Goal: Task Accomplishment & Management: Complete application form

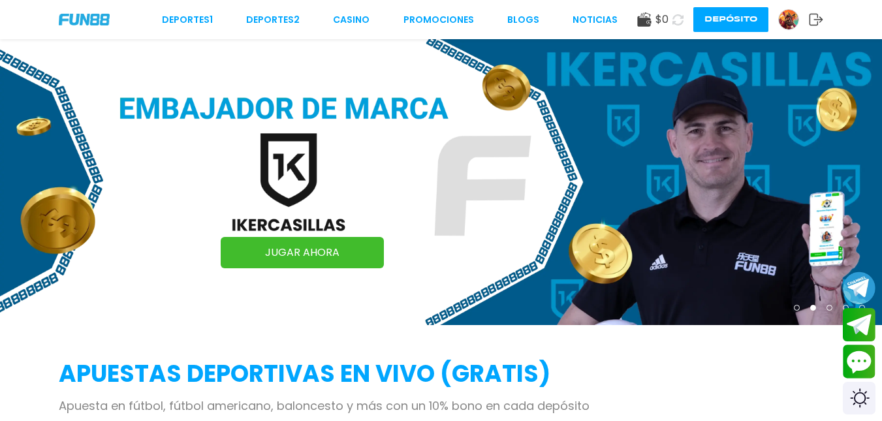
click at [794, 19] on img at bounding box center [789, 20] width 20 height 20
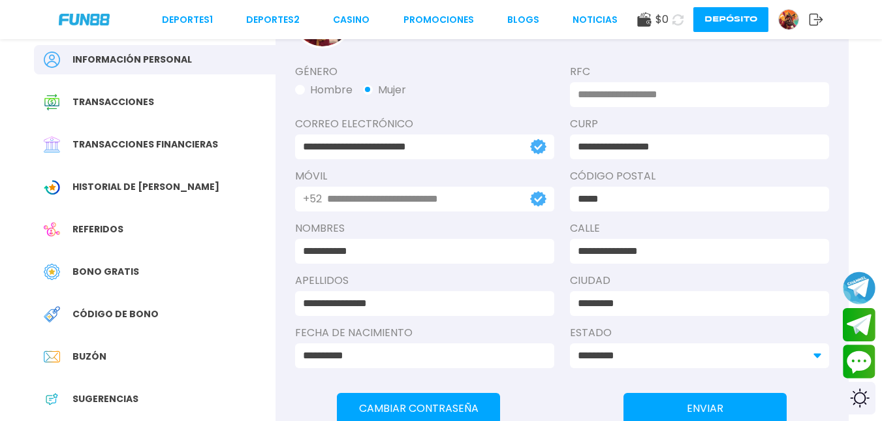
scroll to position [78, 0]
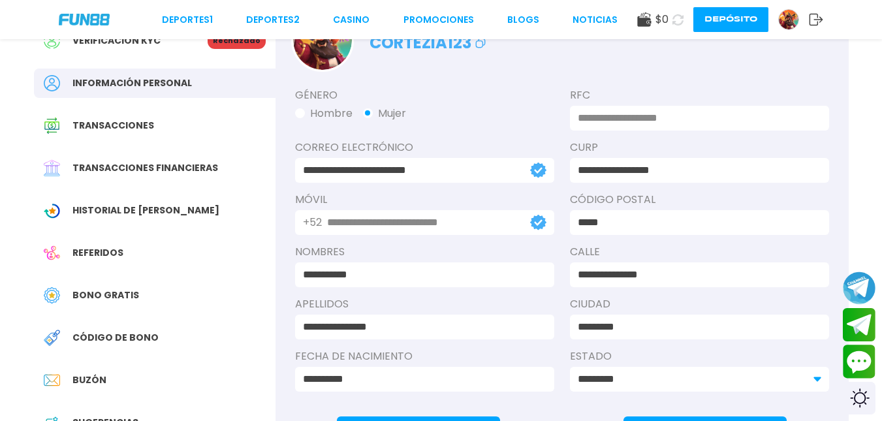
click at [481, 172] on div "**********" at bounding box center [562, 244] width 573 height 345
click at [481, 172] on input "**********" at bounding box center [409, 171] width 213 height 16
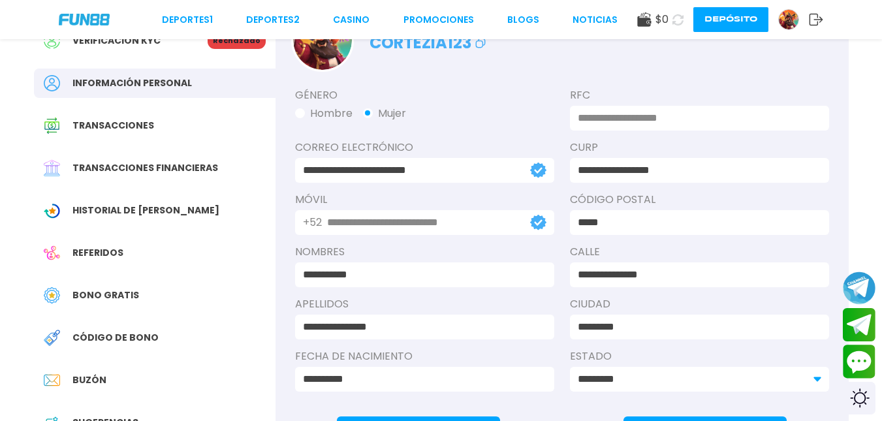
click at [447, 273] on input "**********" at bounding box center [421, 275] width 236 height 16
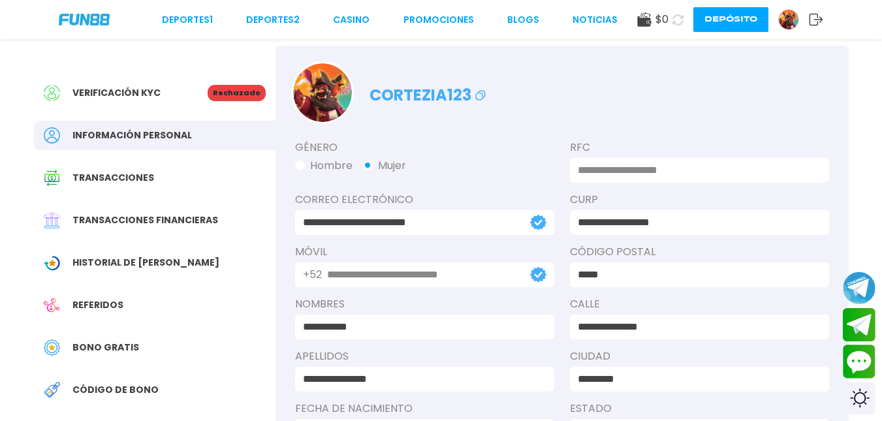
scroll to position [0, 0]
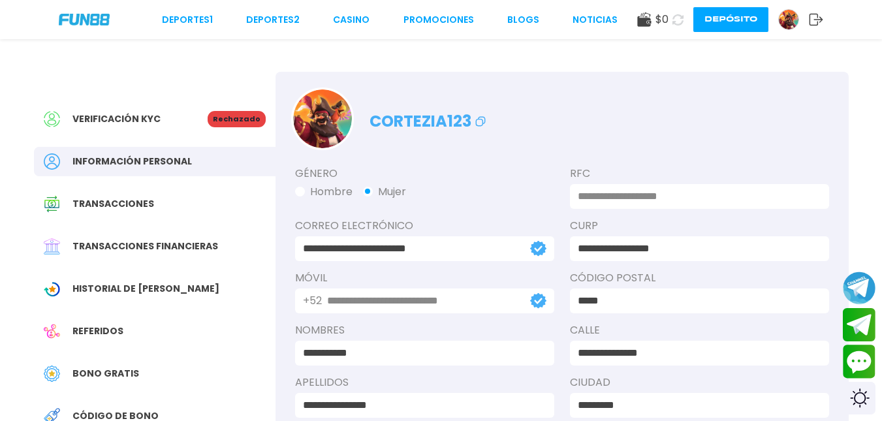
click at [247, 119] on p "Rechazado" at bounding box center [237, 119] width 58 height 16
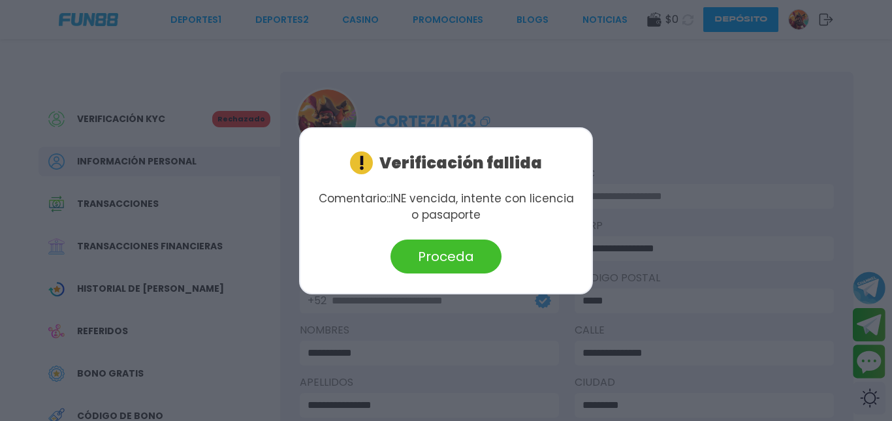
click at [443, 254] on button "Proceda" at bounding box center [445, 257] width 111 height 34
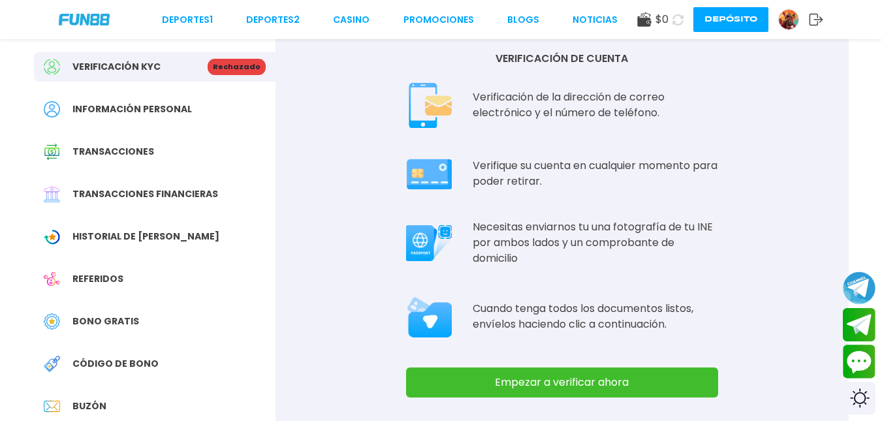
scroll to position [78, 0]
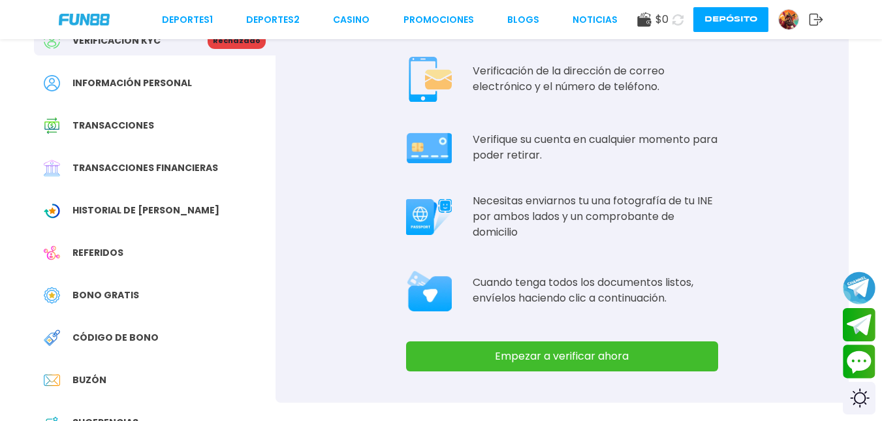
click at [505, 348] on button "Empezar a verificar ahora" at bounding box center [562, 356] width 312 height 30
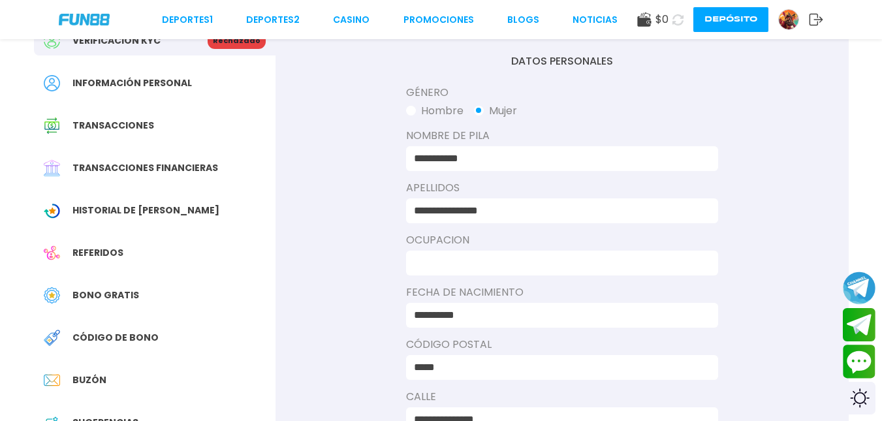
scroll to position [0, 0]
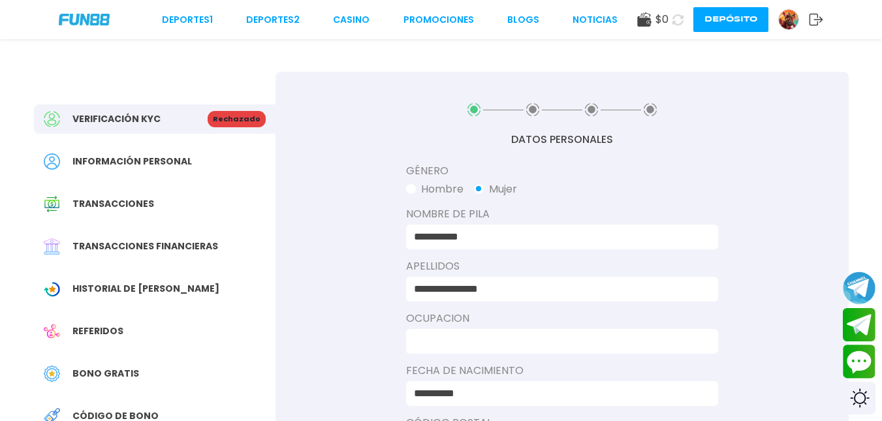
click at [414, 187] on span "button" at bounding box center [411, 189] width 10 height 10
click at [442, 343] on input at bounding box center [558, 342] width 289 height 16
type input "********"
click at [380, 358] on div "**********" at bounding box center [562, 408] width 573 height 672
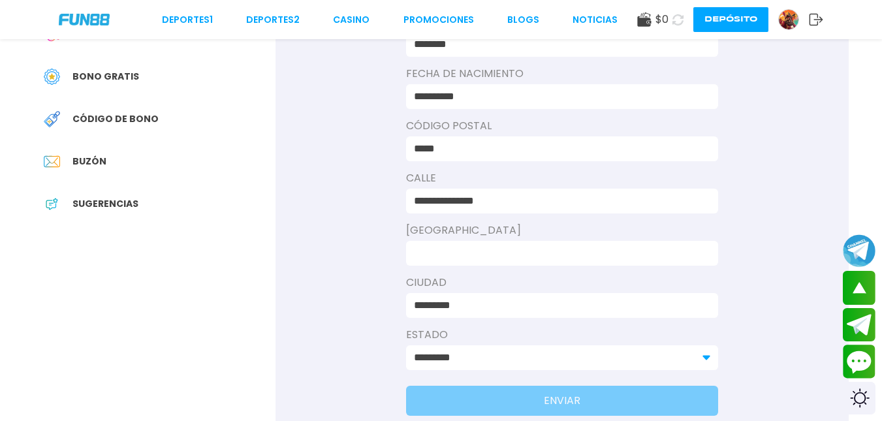
scroll to position [313, 0]
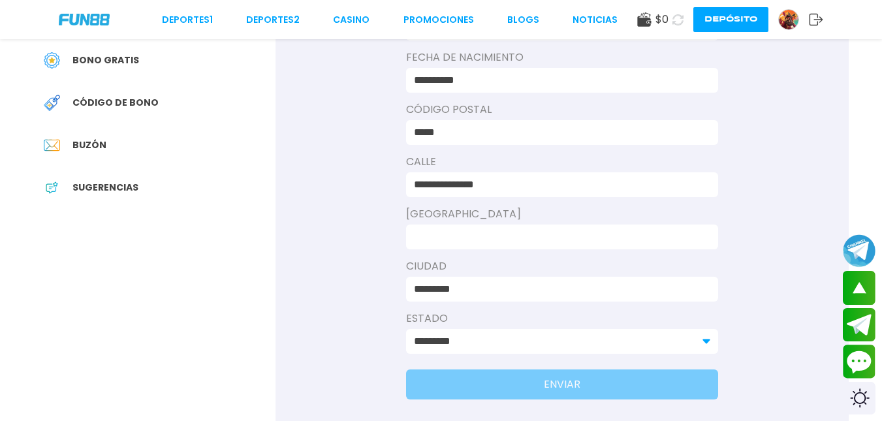
click at [449, 236] on input at bounding box center [558, 237] width 289 height 16
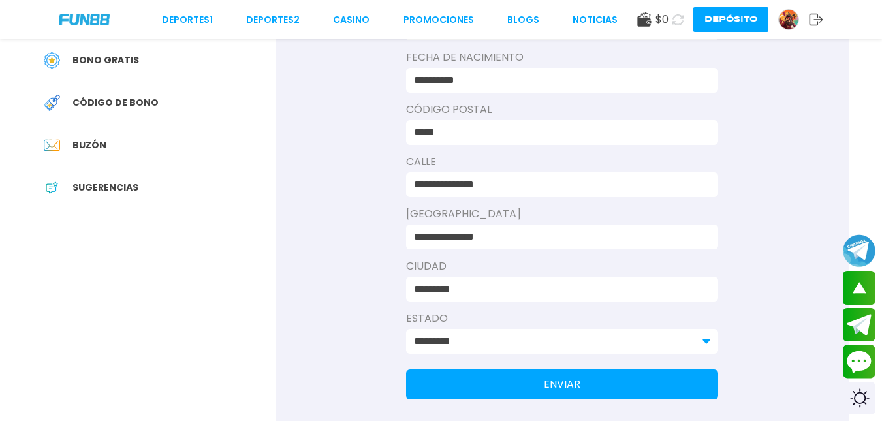
type input "**********"
click at [477, 394] on button "ENVIAR" at bounding box center [562, 385] width 312 height 30
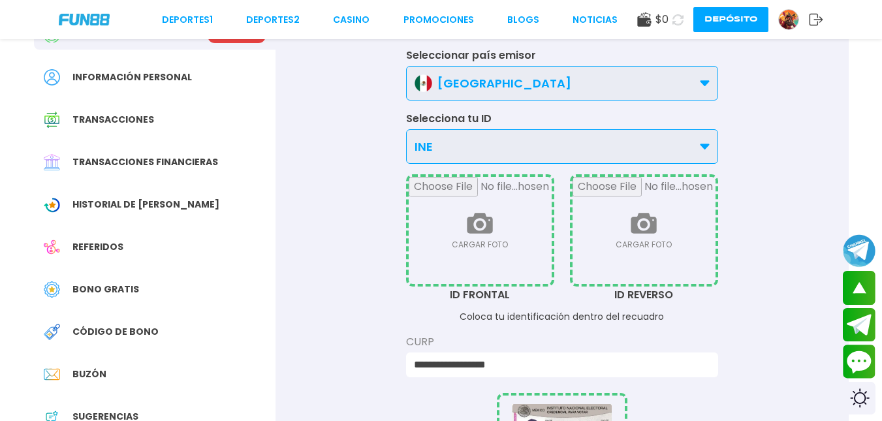
scroll to position [0, 0]
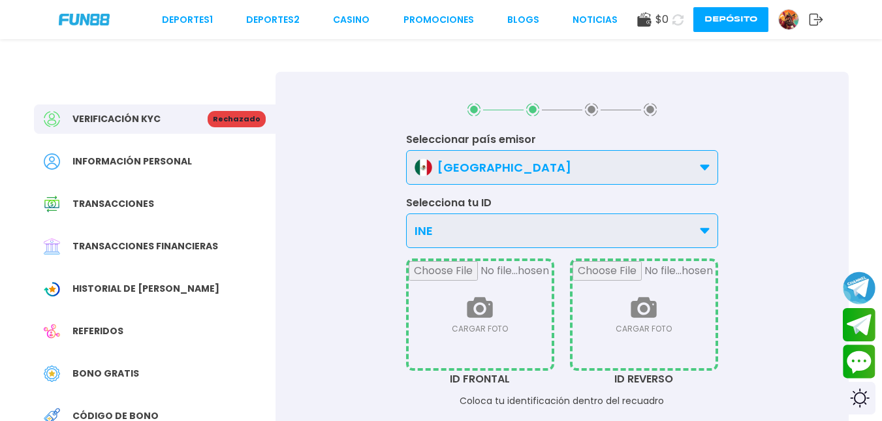
click at [515, 231] on div "INE" at bounding box center [562, 230] width 312 height 35
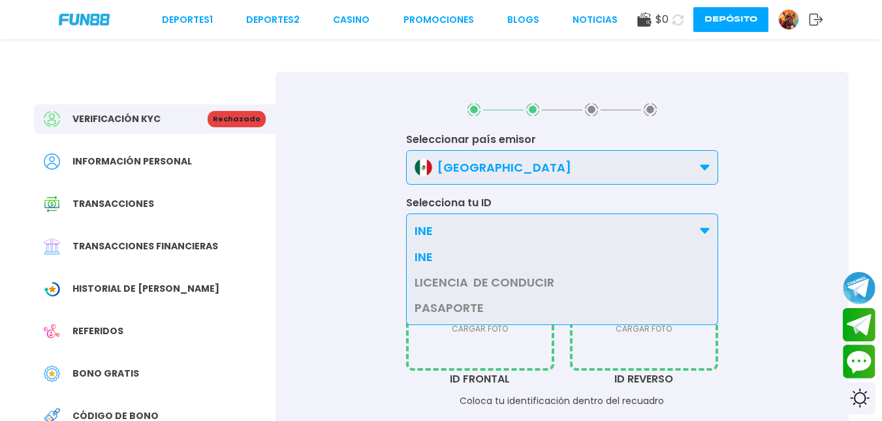
click at [515, 231] on div "INE" at bounding box center [562, 230] width 312 height 35
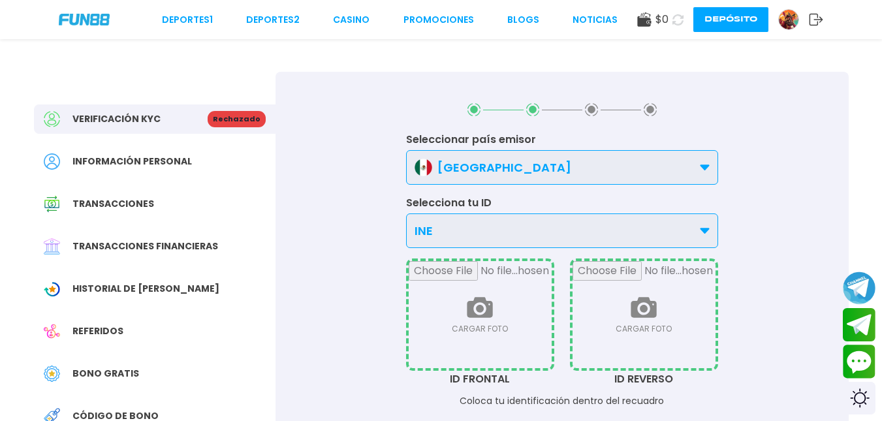
click at [490, 311] on input "file" at bounding box center [480, 314] width 143 height 107
click at [102, 377] on span "Bono Gratis" at bounding box center [105, 374] width 67 height 14
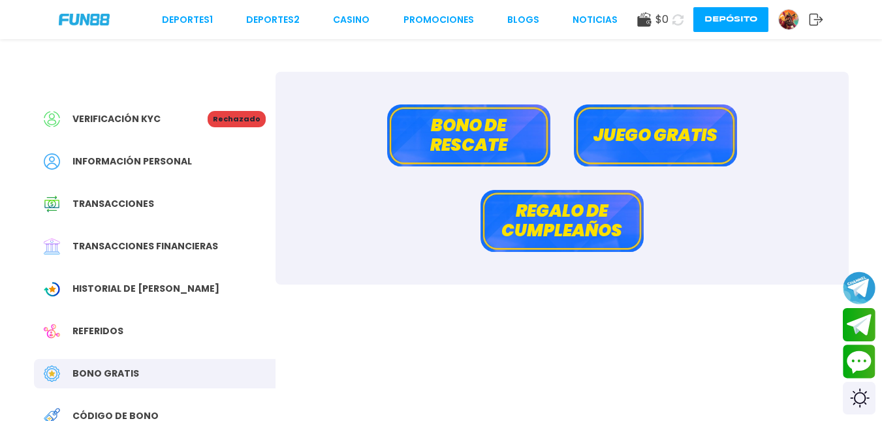
click at [84, 16] on img at bounding box center [84, 19] width 51 height 11
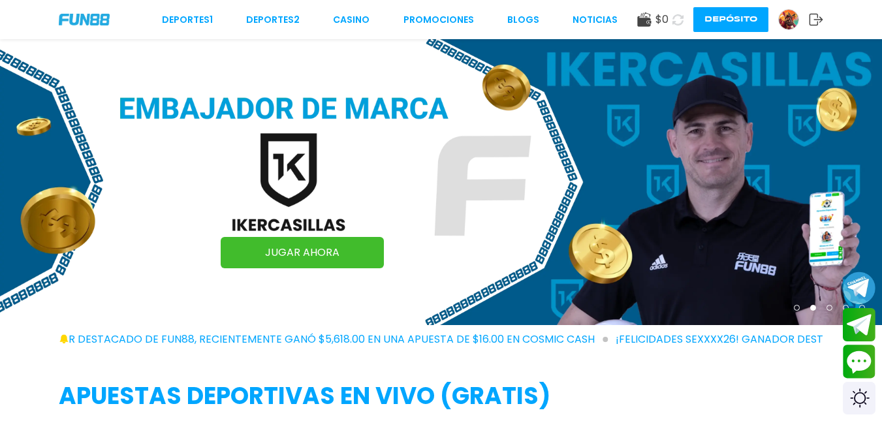
click at [788, 18] on img at bounding box center [789, 20] width 20 height 20
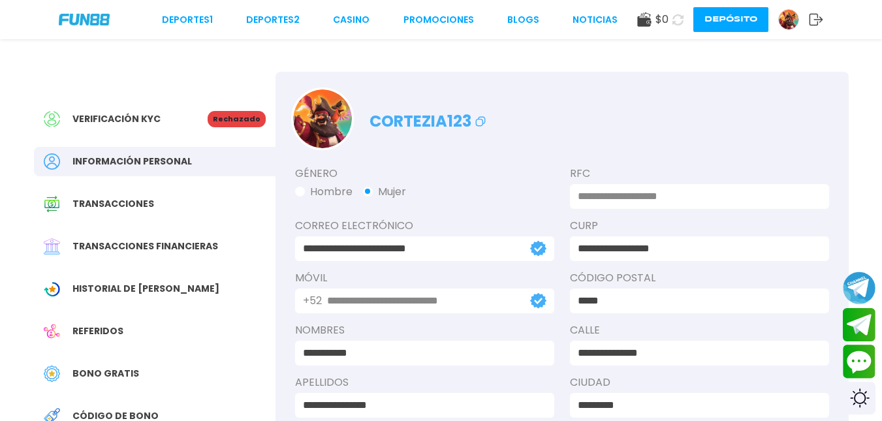
click at [644, 25] on use at bounding box center [644, 19] width 14 height 14
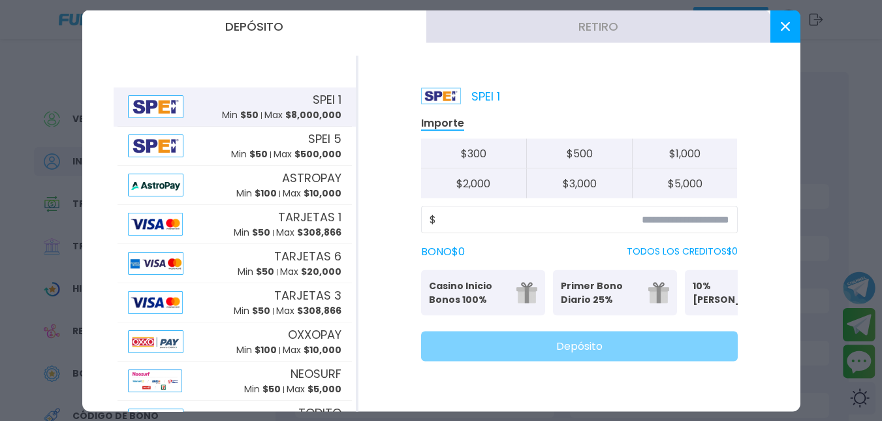
click at [779, 23] on button at bounding box center [785, 26] width 30 height 33
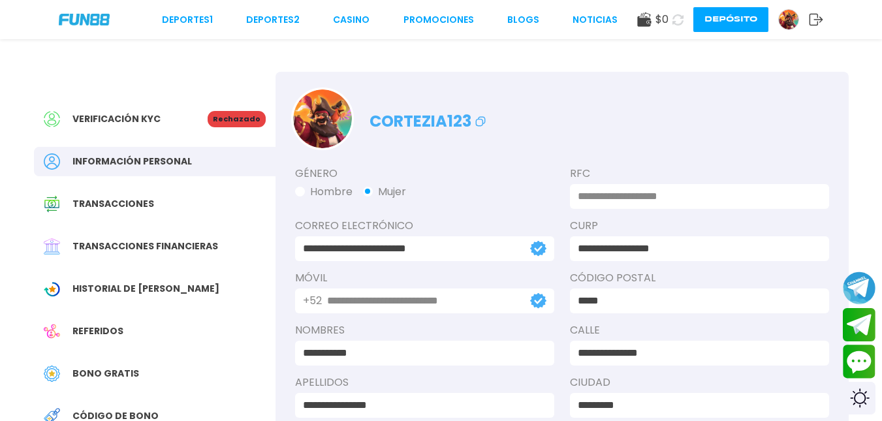
click at [105, 22] on img at bounding box center [84, 19] width 51 height 11
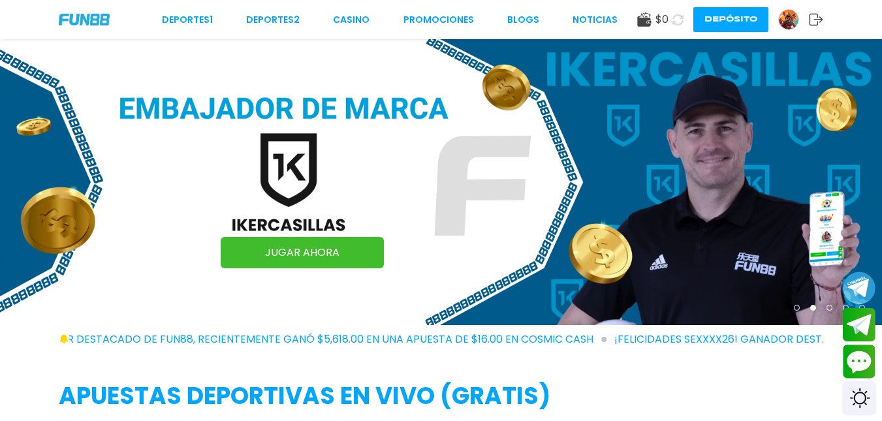
click at [859, 401] on div "Switch theme" at bounding box center [859, 398] width 35 height 35
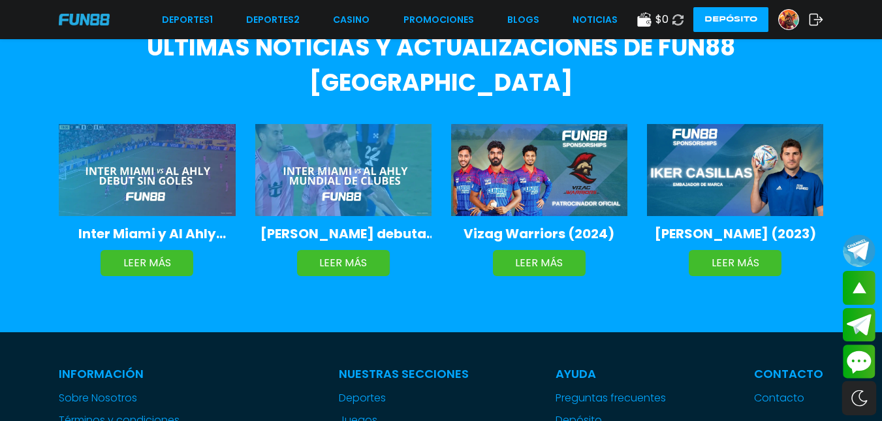
scroll to position [2847, 0]
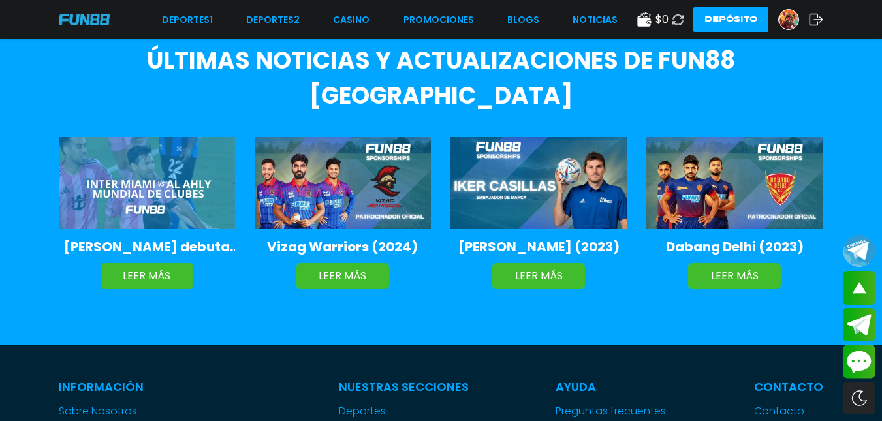
click at [89, 24] on img at bounding box center [84, 19] width 51 height 11
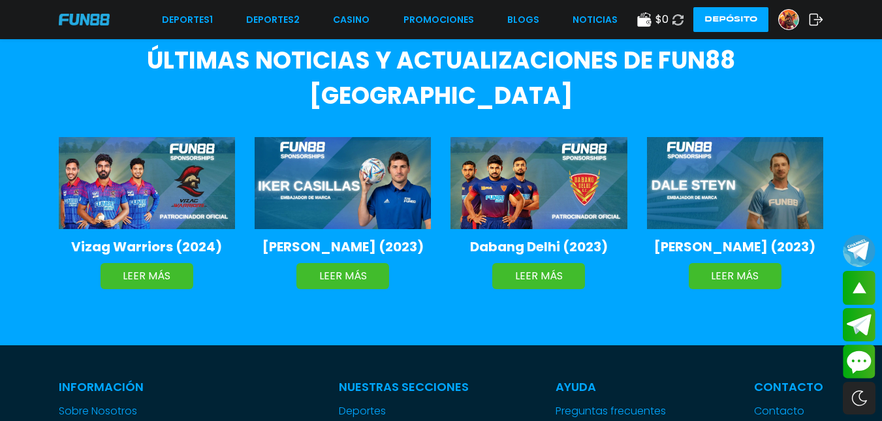
click at [89, 24] on img at bounding box center [84, 19] width 51 height 11
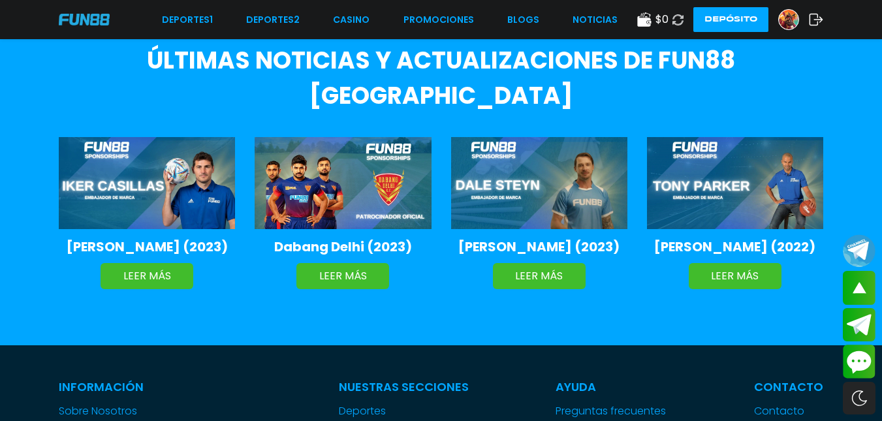
click at [87, 23] on img at bounding box center [84, 19] width 51 height 11
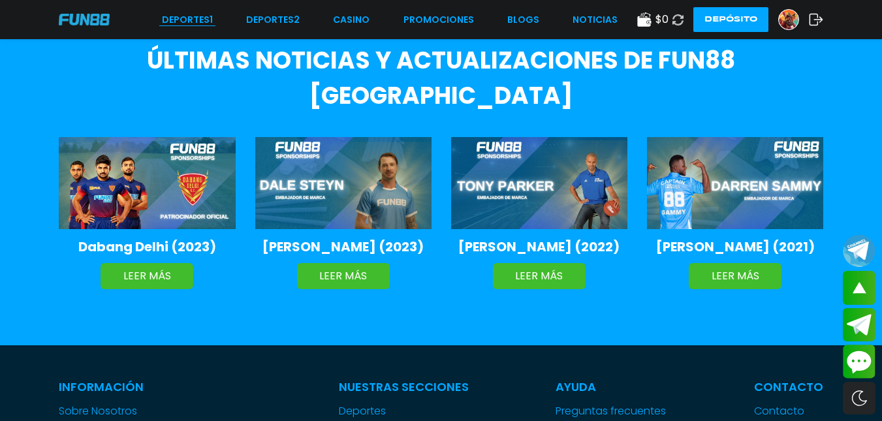
click at [206, 20] on link "Deportes 1" at bounding box center [187, 20] width 51 height 14
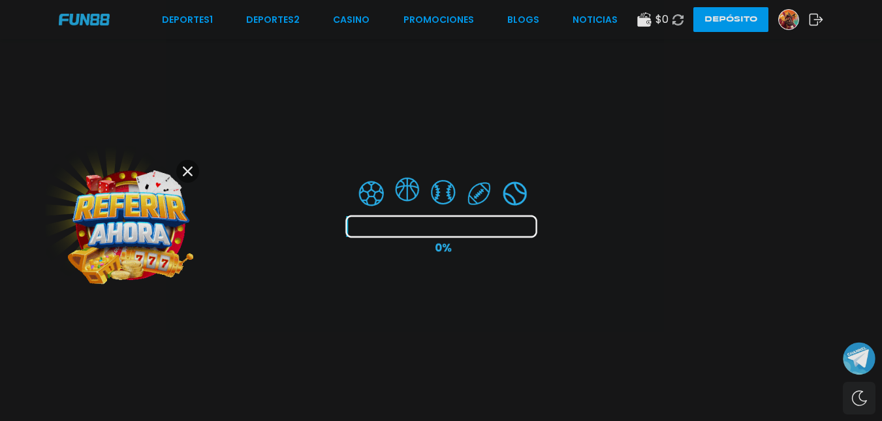
click at [353, 20] on div at bounding box center [441, 210] width 882 height 421
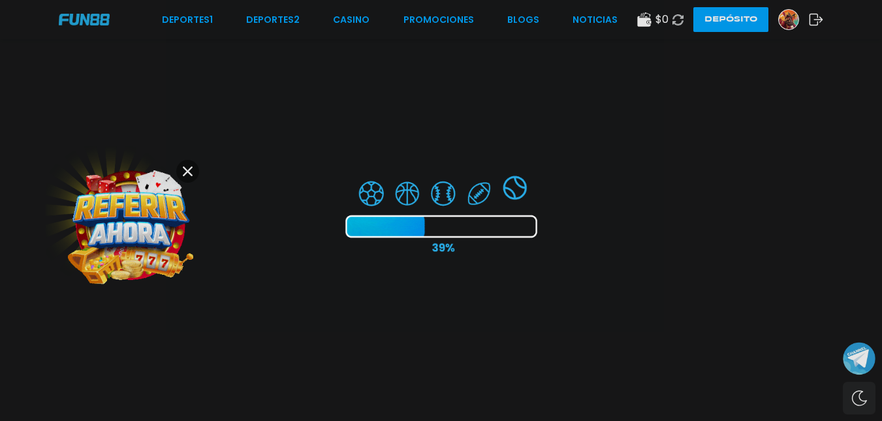
click at [353, 20] on div at bounding box center [441, 210] width 882 height 421
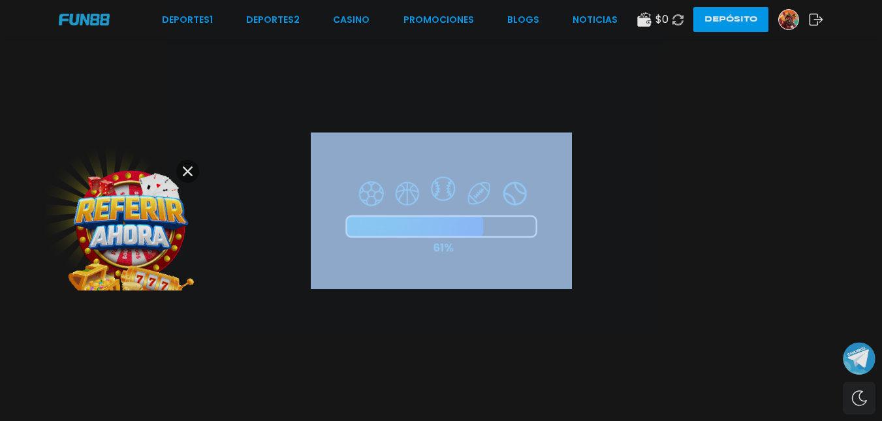
click at [353, 20] on div at bounding box center [441, 210] width 882 height 421
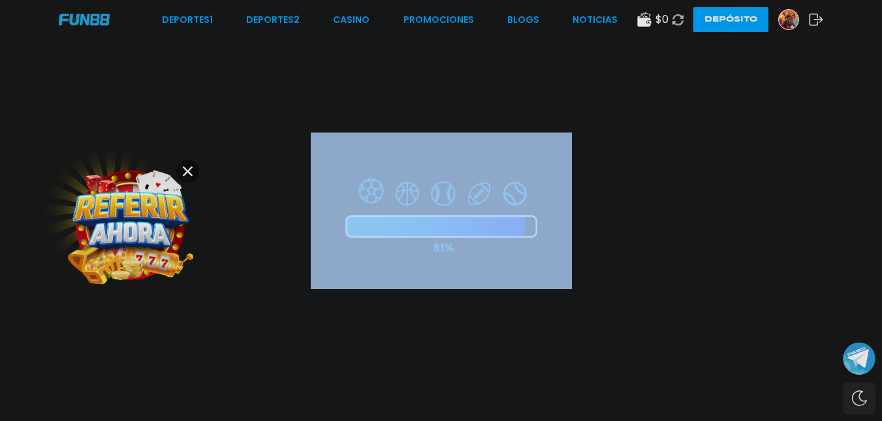
click at [353, 20] on div at bounding box center [441, 210] width 882 height 421
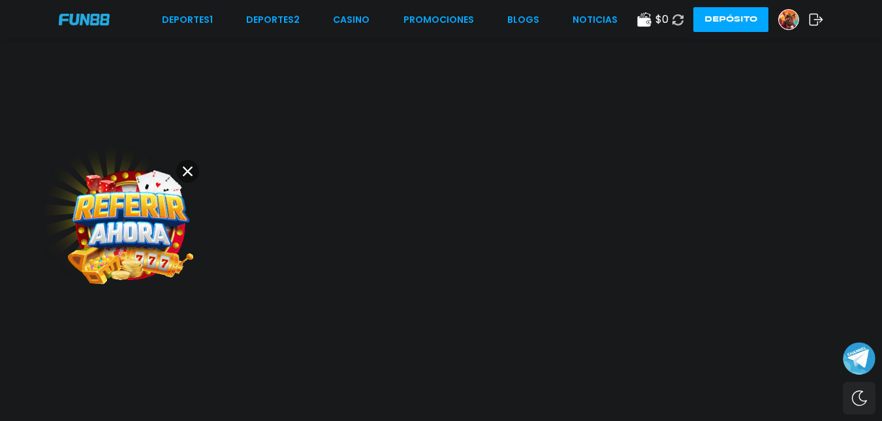
click at [353, 20] on link "CASINO" at bounding box center [351, 20] width 37 height 14
